Goal: Task Accomplishment & Management: Complete application form

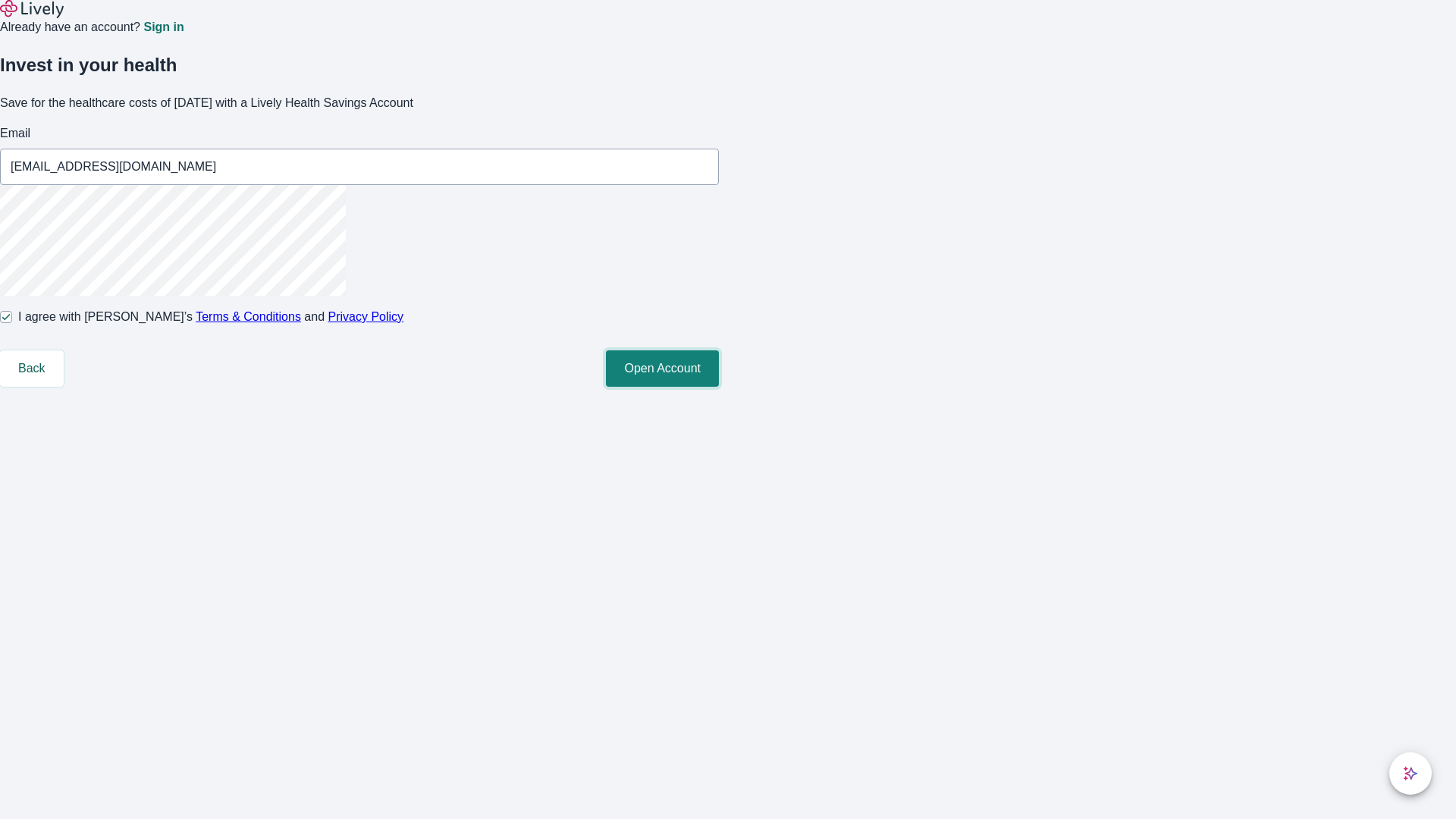
click at [719, 387] on button "Open Account" at bounding box center [662, 368] width 113 height 36
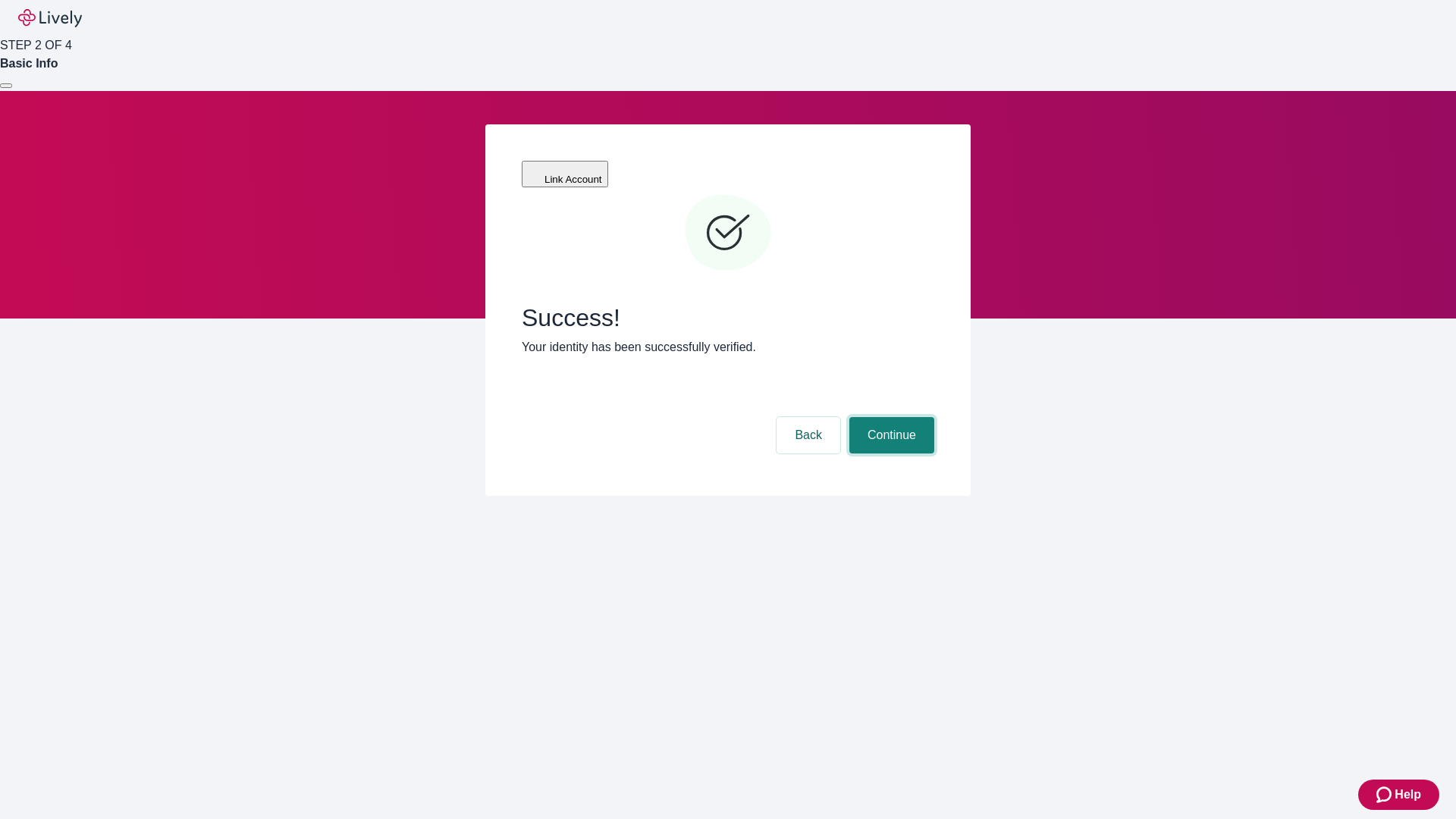
click at [890, 417] on button "Continue" at bounding box center [892, 435] width 85 height 36
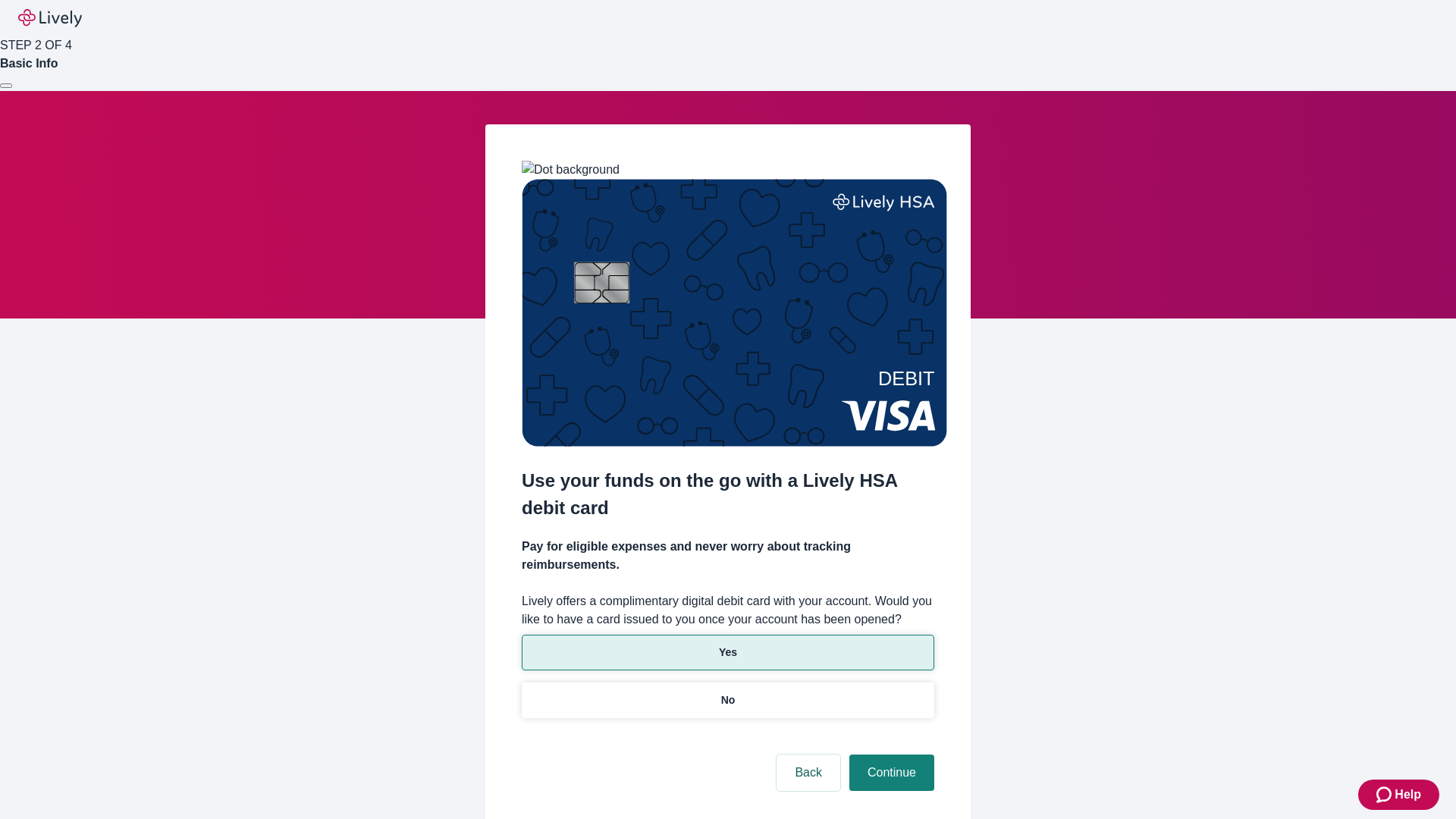
click at [727, 645] on p "Yes" at bounding box center [728, 653] width 18 height 16
click at [890, 755] on button "Continue" at bounding box center [892, 772] width 85 height 36
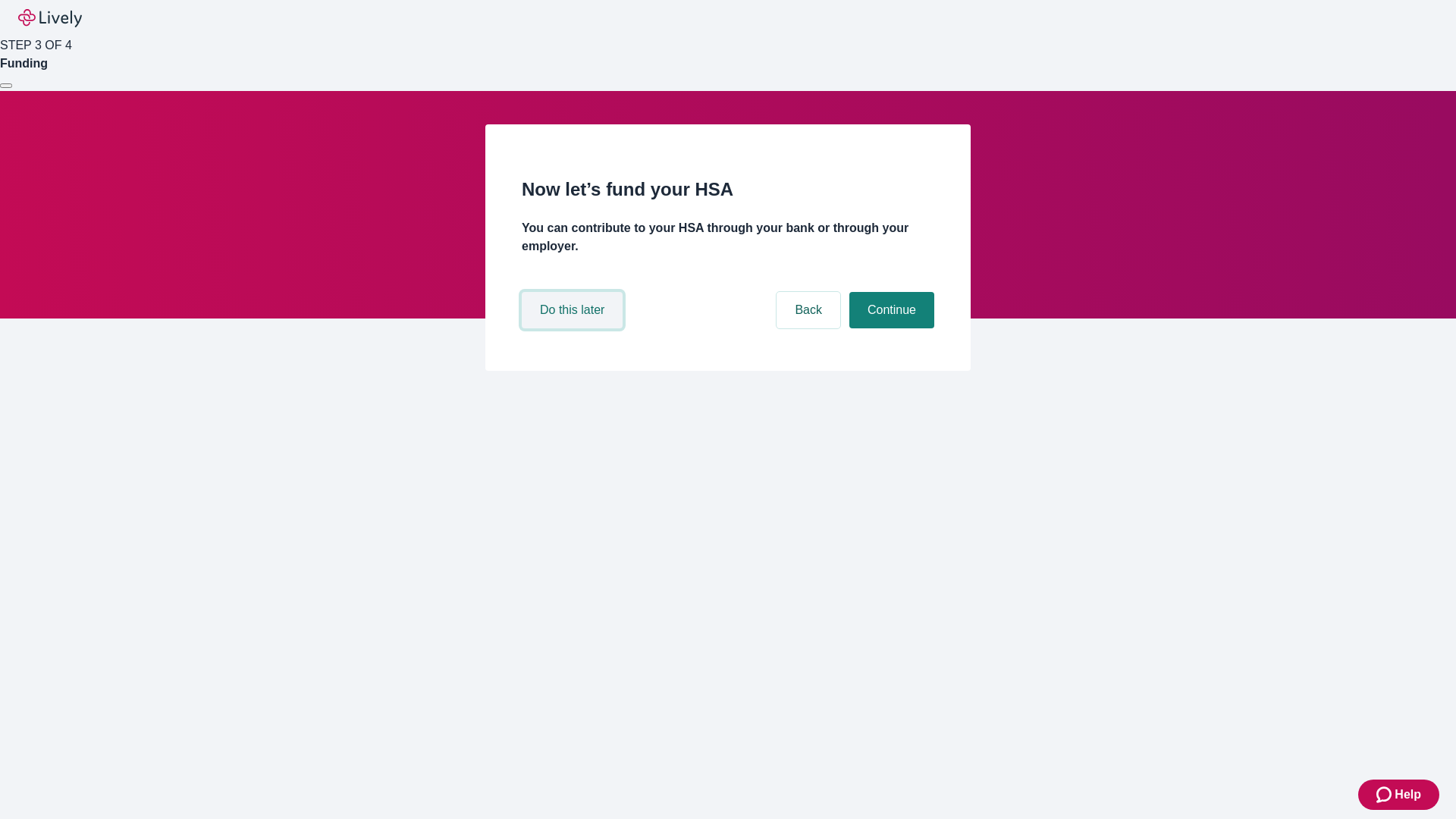
click at [574, 328] on button "Do this later" at bounding box center [572, 310] width 101 height 36
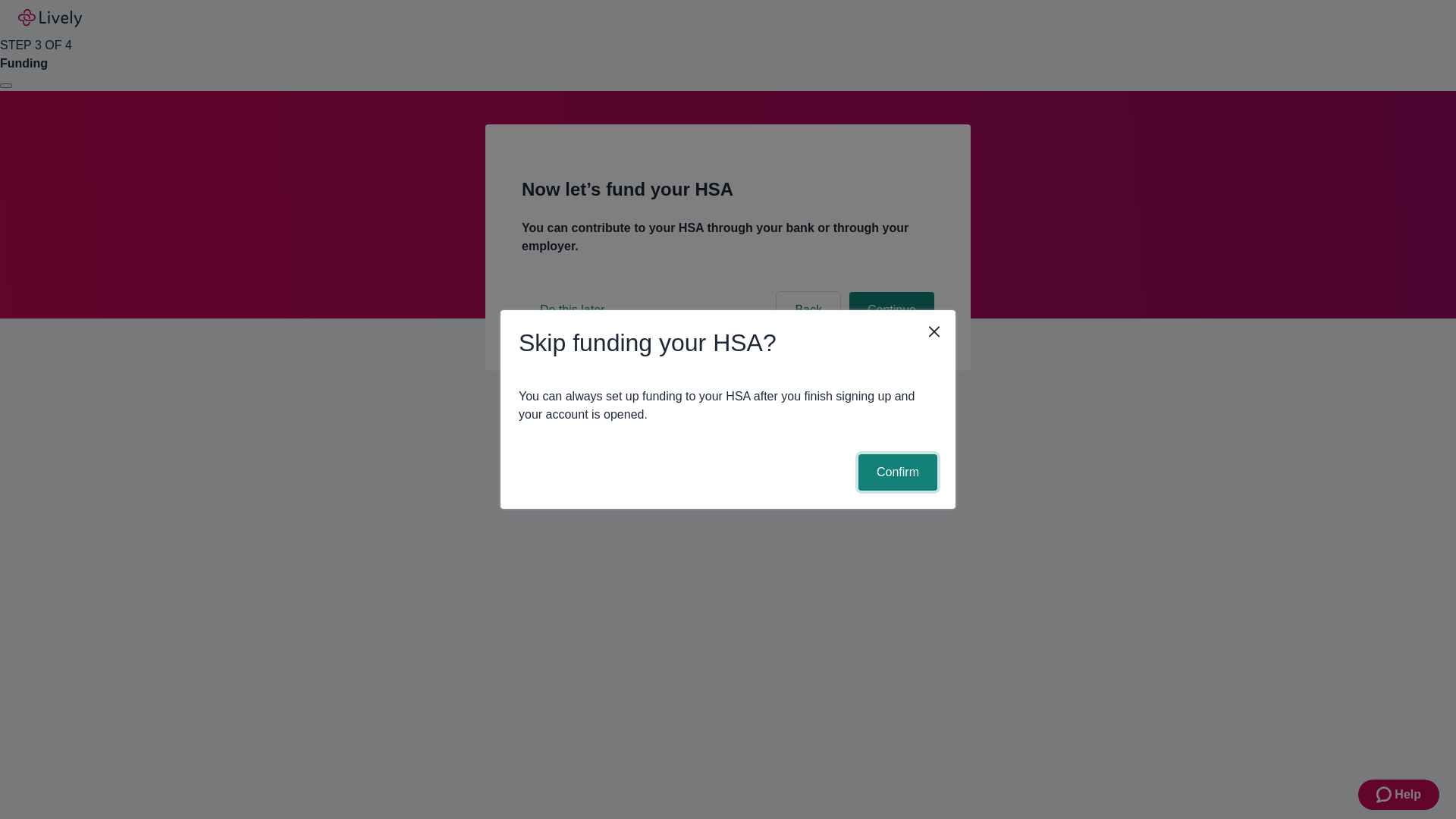
click at [895, 473] on button "Confirm" at bounding box center [898, 472] width 79 height 36
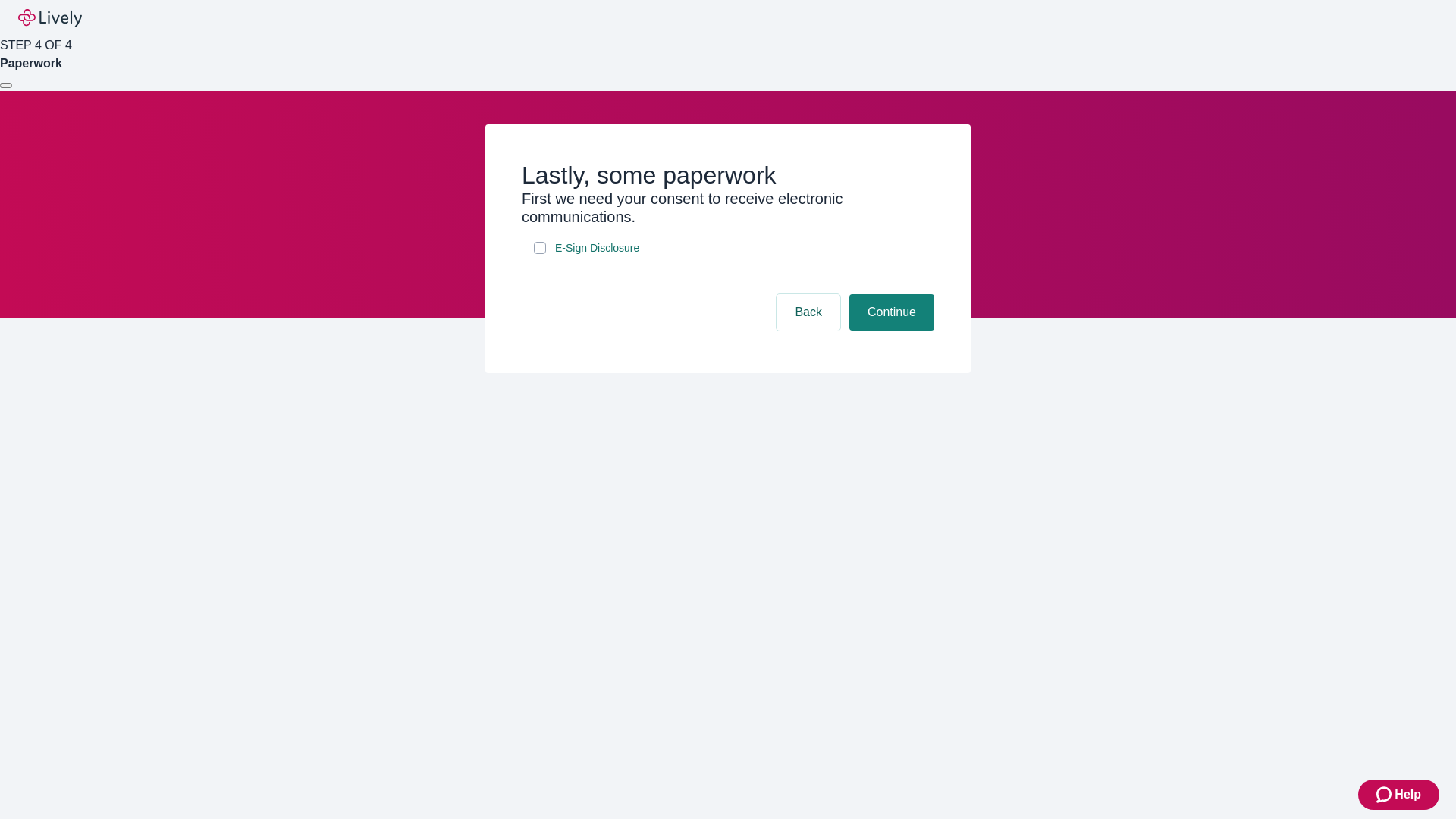
click at [540, 255] on input "E-Sign Disclosure" at bounding box center [540, 248] width 12 height 12
checkbox input "true"
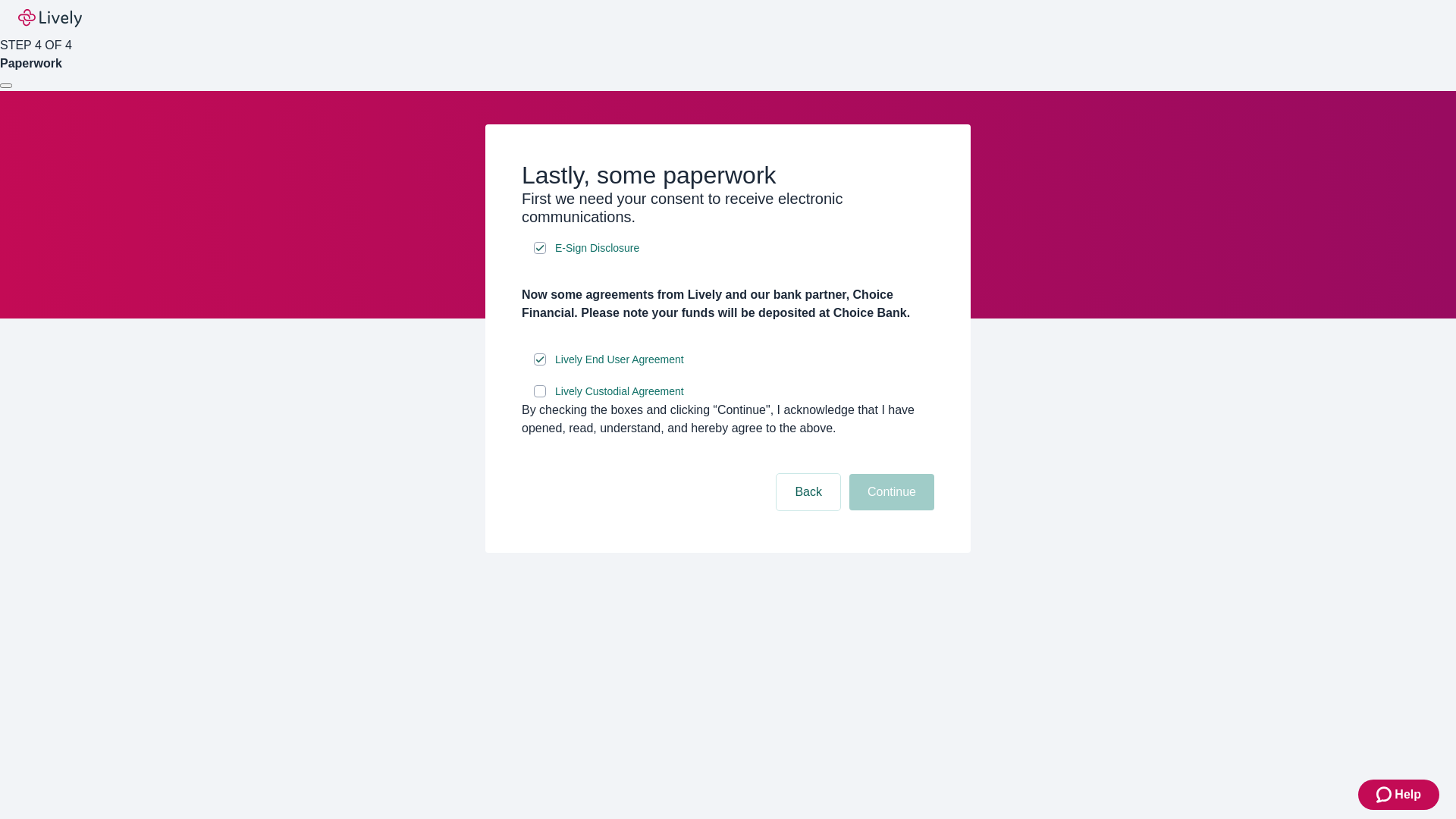
click at [540, 397] on input "Lively Custodial Agreement" at bounding box center [540, 392] width 12 height 12
checkbox input "true"
click at [890, 511] on button "Continue" at bounding box center [892, 491] width 85 height 36
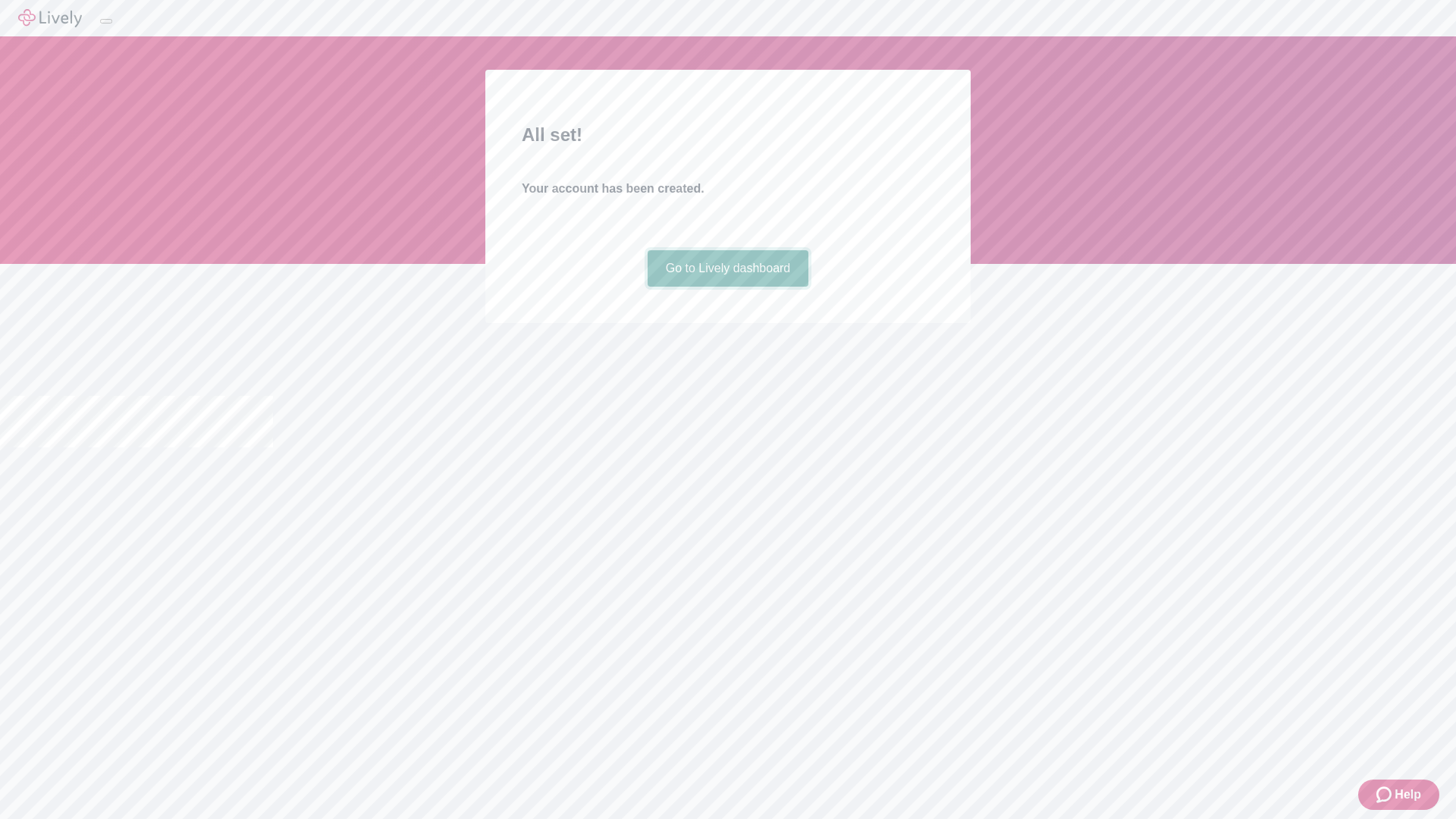
click at [727, 287] on link "Go to Lively dashboard" at bounding box center [728, 268] width 161 height 36
